Goal: Check status: Check status

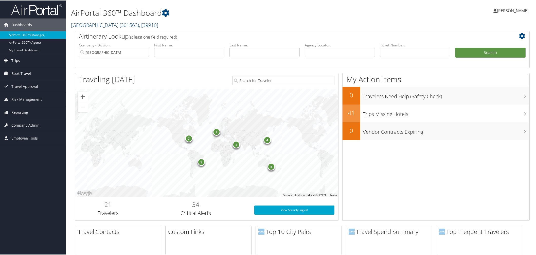
click at [16, 59] on span "Trips" at bounding box center [15, 60] width 9 height 13
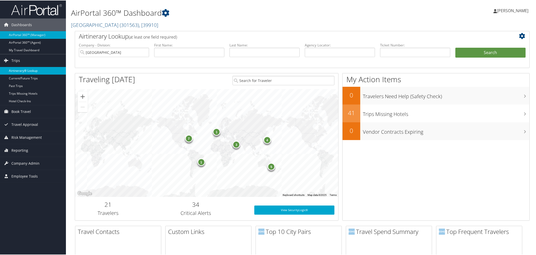
click at [14, 68] on link "Airtinerary® Lookup" at bounding box center [33, 70] width 66 height 8
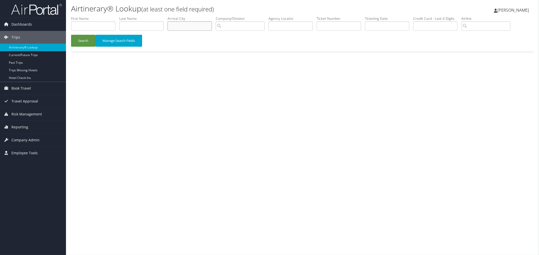
click at [200, 31] on input "text" at bounding box center [189, 25] width 44 height 9
type input "Paris"
click at [71, 35] on button "Search" at bounding box center [83, 41] width 24 height 12
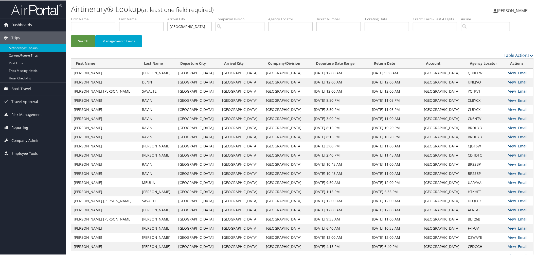
click at [508, 75] on link "View" at bounding box center [512, 72] width 8 height 5
click at [508, 84] on link "View" at bounding box center [512, 81] width 8 height 5
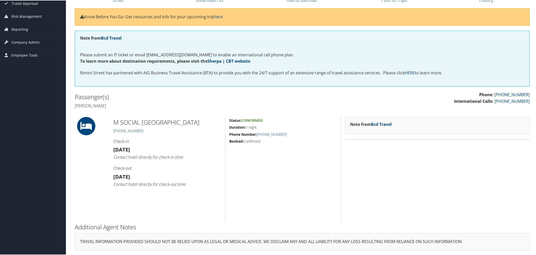
scroll to position [95, 0]
